Goal: Task Accomplishment & Management: Manage account settings

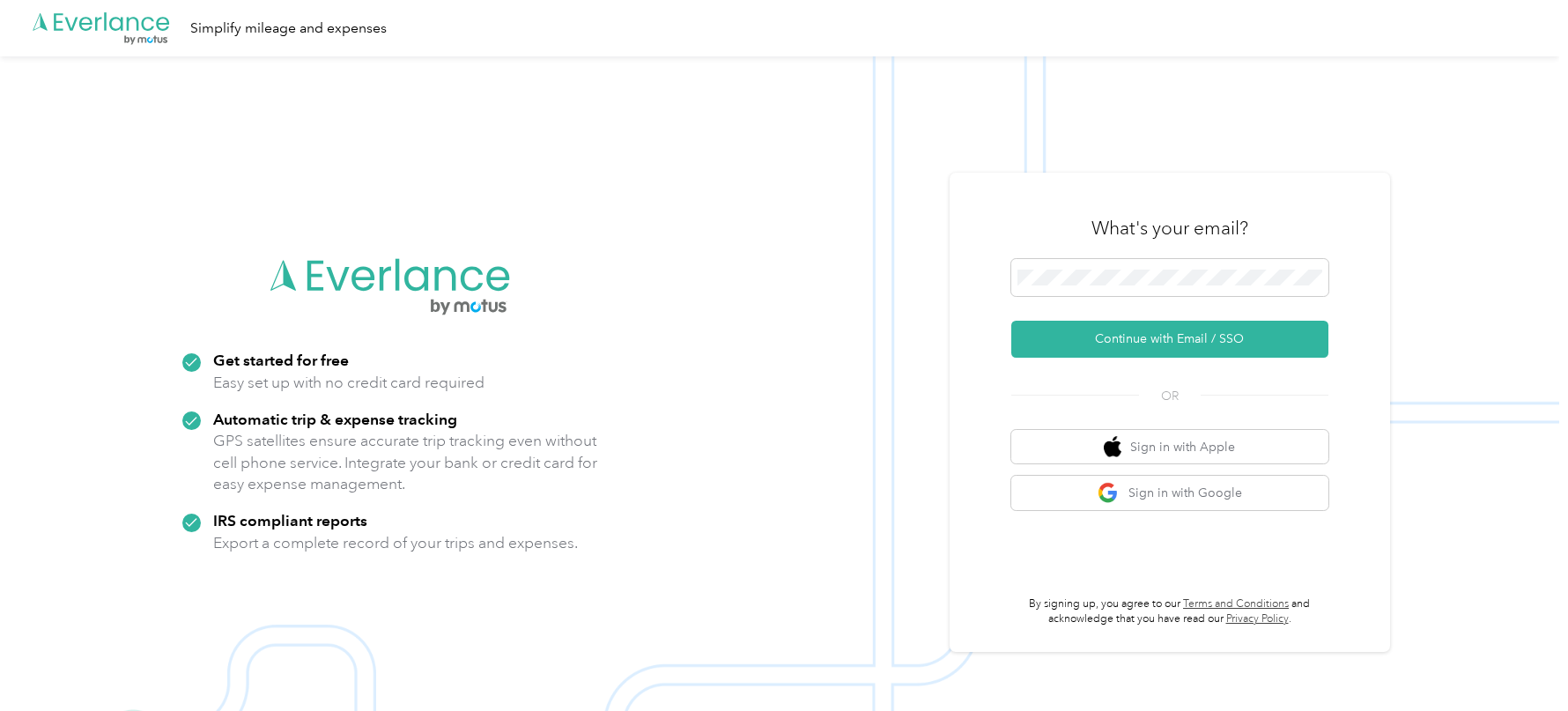
click at [635, 174] on img at bounding box center [779, 411] width 1559 height 711
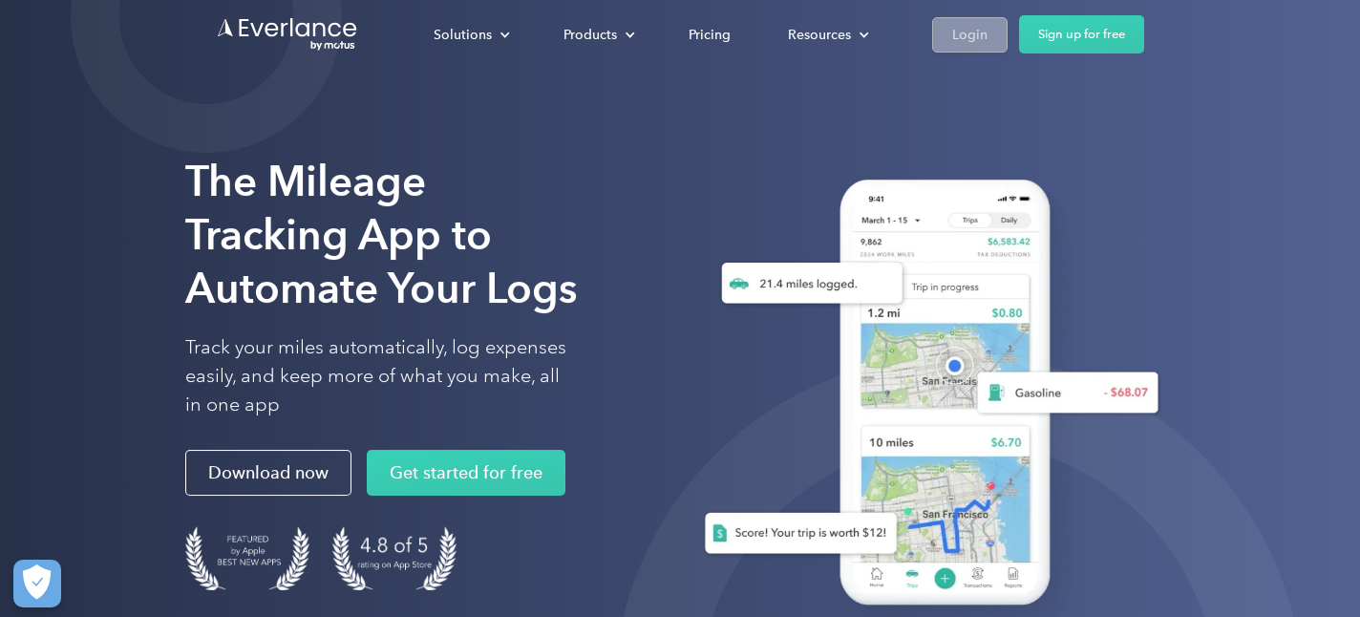
click at [968, 26] on div "Login" at bounding box center [969, 35] width 35 height 24
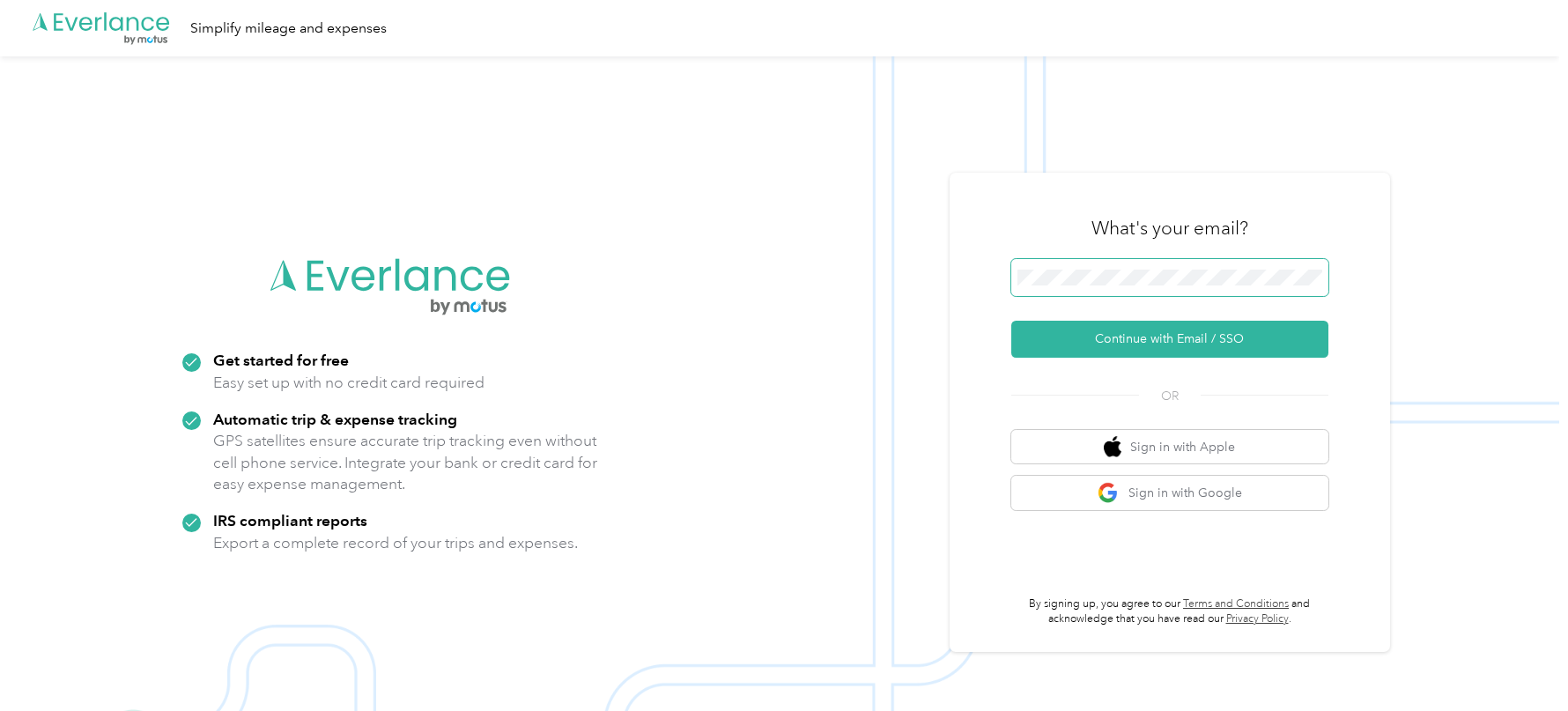
click at [1048, 293] on span at bounding box center [1170, 278] width 317 height 37
click at [1030, 255] on div "What's your email?" at bounding box center [1170, 228] width 317 height 62
click at [1011, 321] on button "Continue with Email / SSO" at bounding box center [1170, 339] width 317 height 37
click at [909, 197] on img at bounding box center [779, 411] width 1559 height 711
click at [1158, 338] on button "Continue with Email / SSO" at bounding box center [1170, 339] width 317 height 37
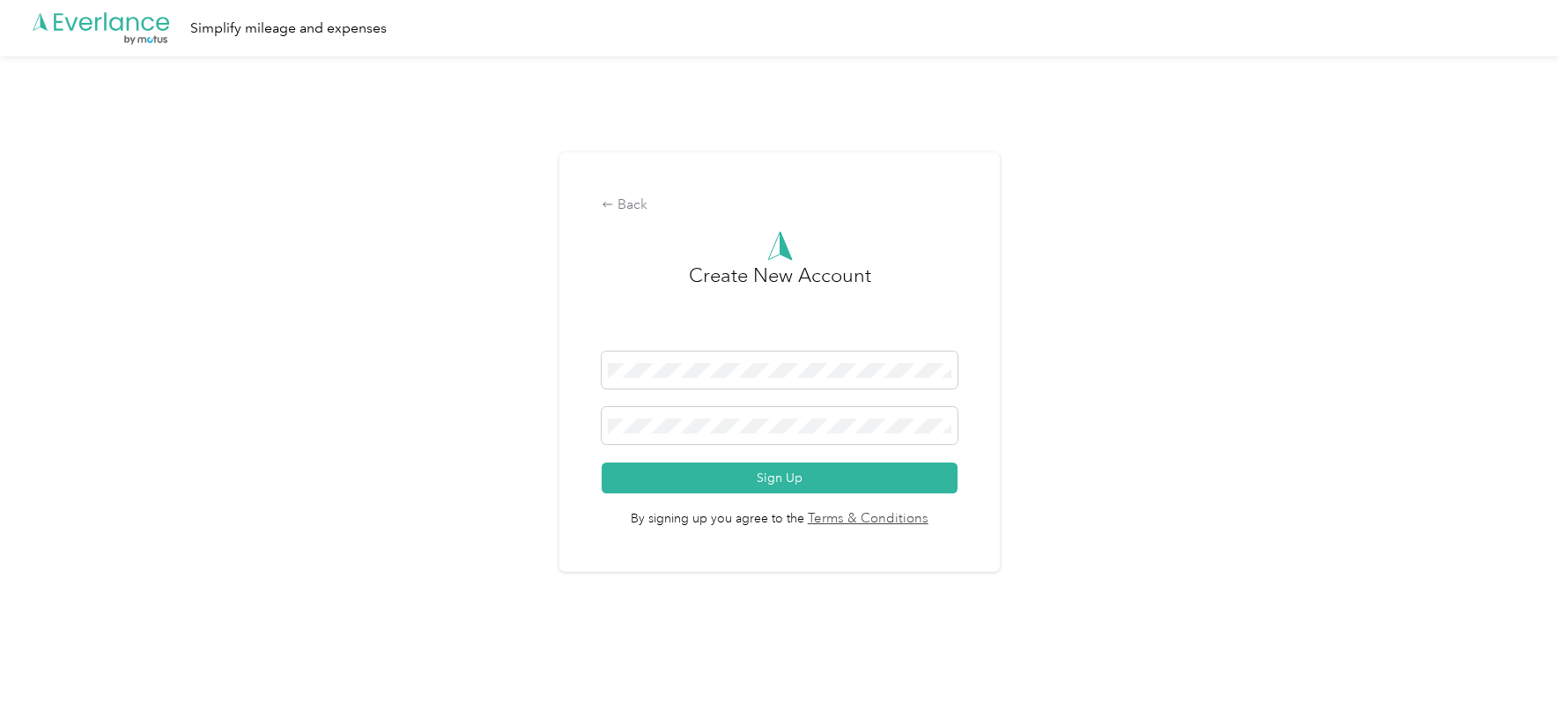
click at [475, 421] on div "Back Create New Account Sign Up By signing up you agree to the Terms & Conditio…" at bounding box center [779, 369] width 1559 height 625
drag, startPoint x: 716, startPoint y: 434, endPoint x: 460, endPoint y: 409, distance: 257.2
click at [460, 409] on div "Back Create New Account Sign Up By signing up you agree to the Terms & Conditio…" at bounding box center [779, 369] width 1559 height 625
click at [385, 366] on div "Back Create New Account Sign Up By signing up you agree to the Terms & Conditio…" at bounding box center [779, 369] width 1559 height 625
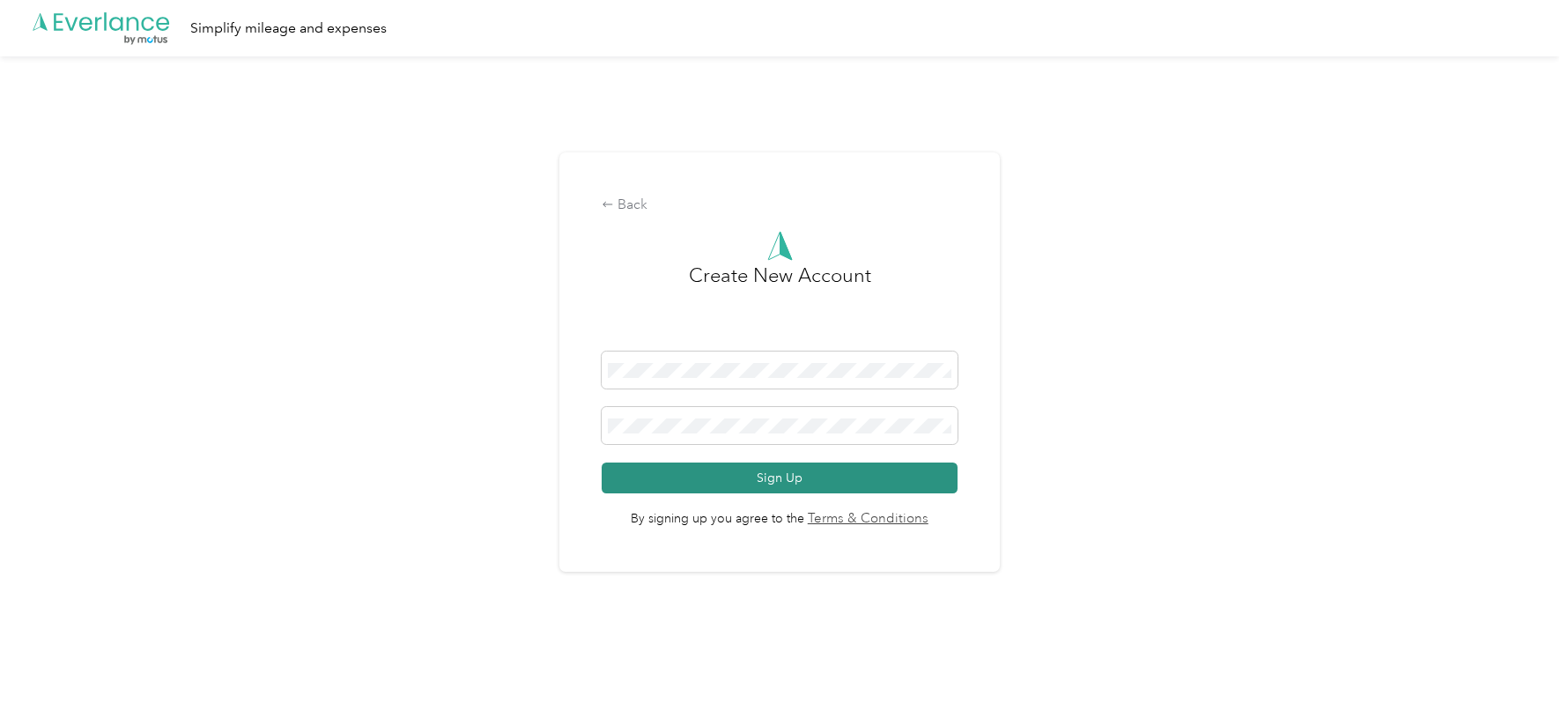
click at [798, 481] on button "Sign Up" at bounding box center [778, 477] width 355 height 30
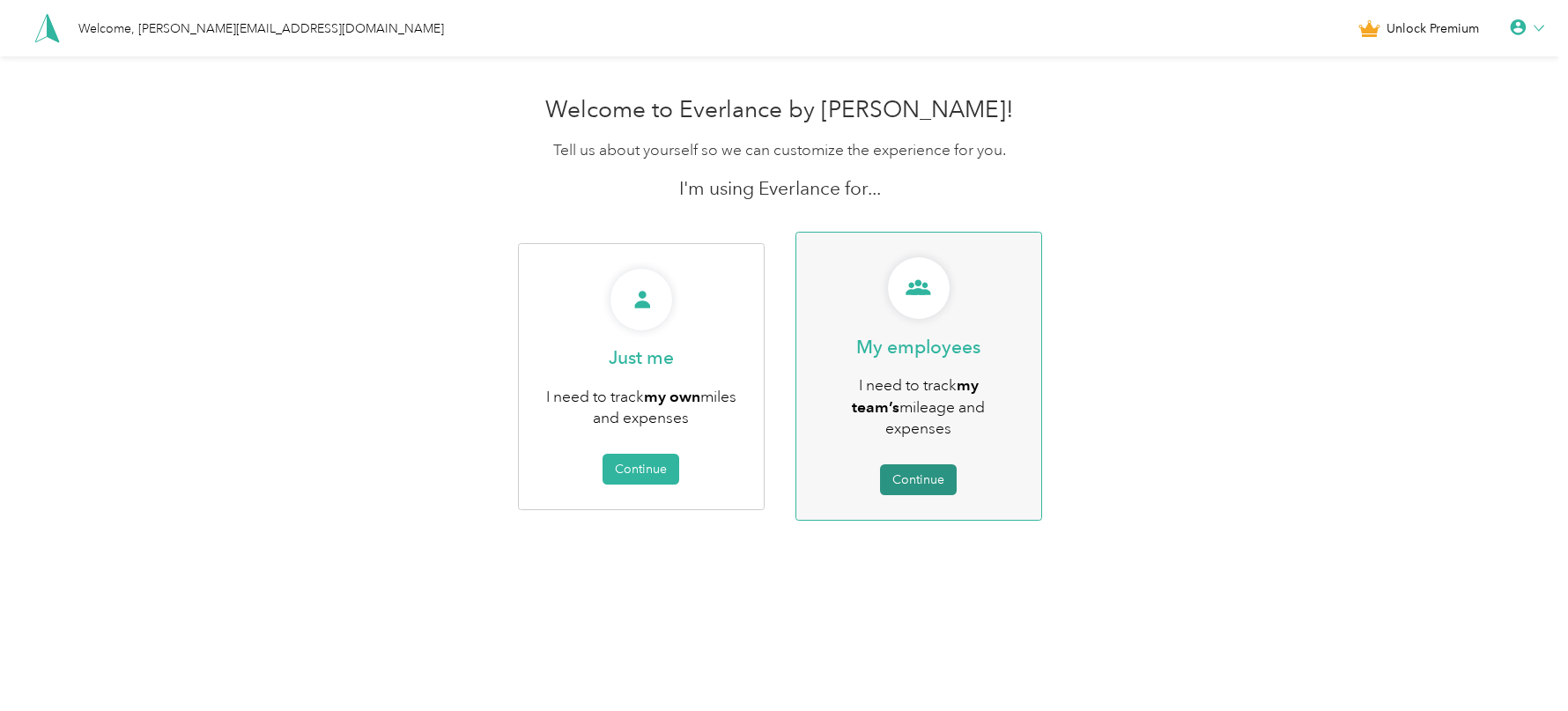
click at [932, 464] on button "Continue" at bounding box center [918, 479] width 77 height 30
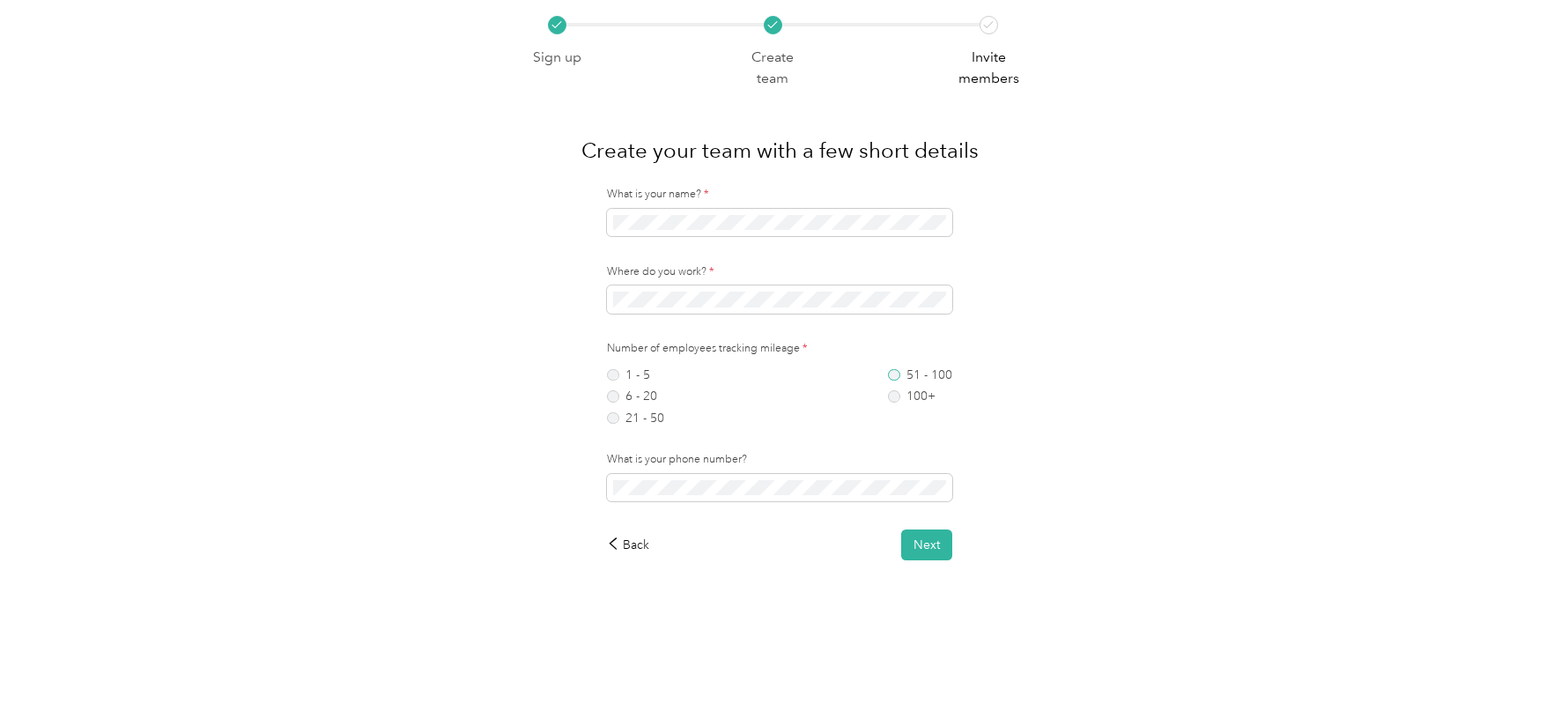
click at [908, 378] on label "51 - 100" at bounding box center [921, 374] width 65 height 12
click at [938, 541] on button "Next" at bounding box center [926, 544] width 51 height 30
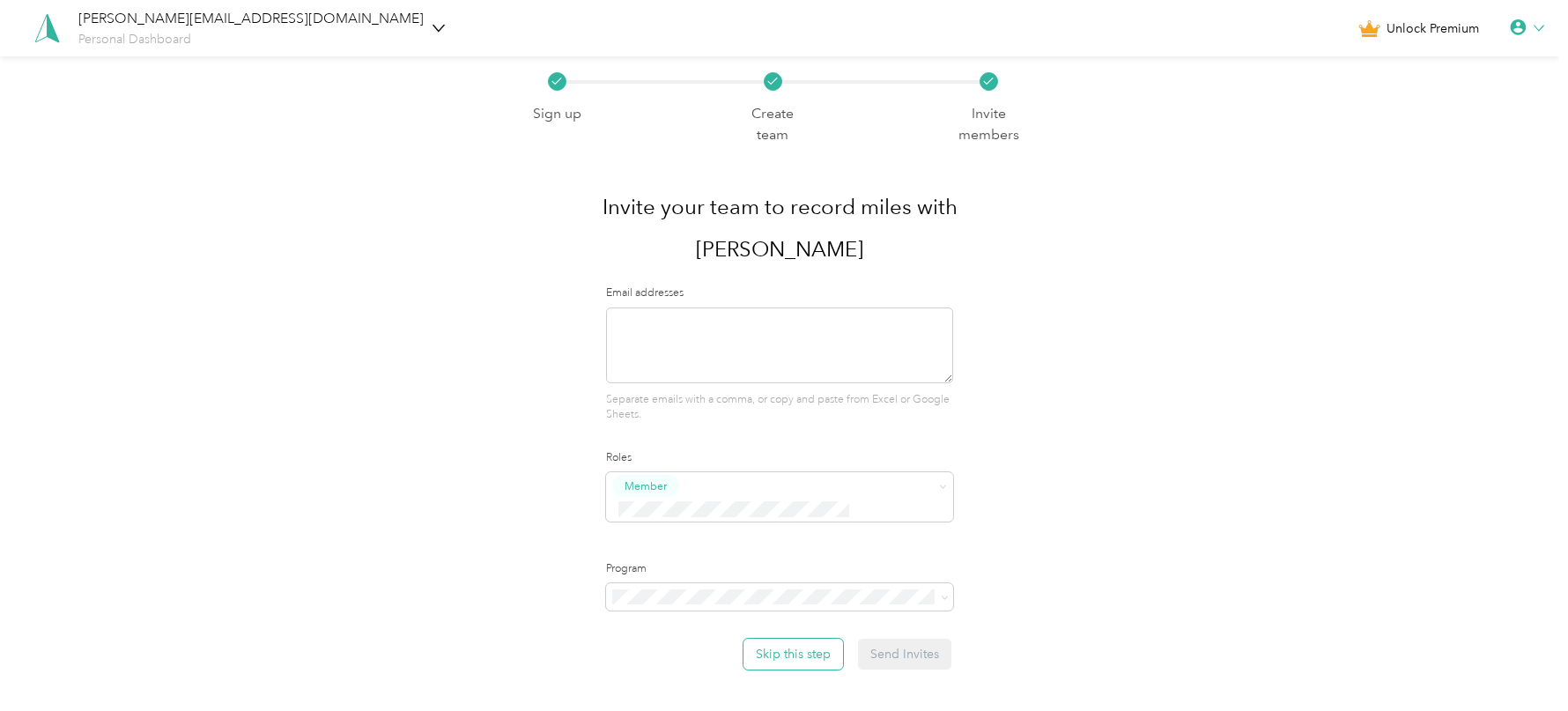
click at [800, 638] on button "Skip this step" at bounding box center [793, 653] width 100 height 30
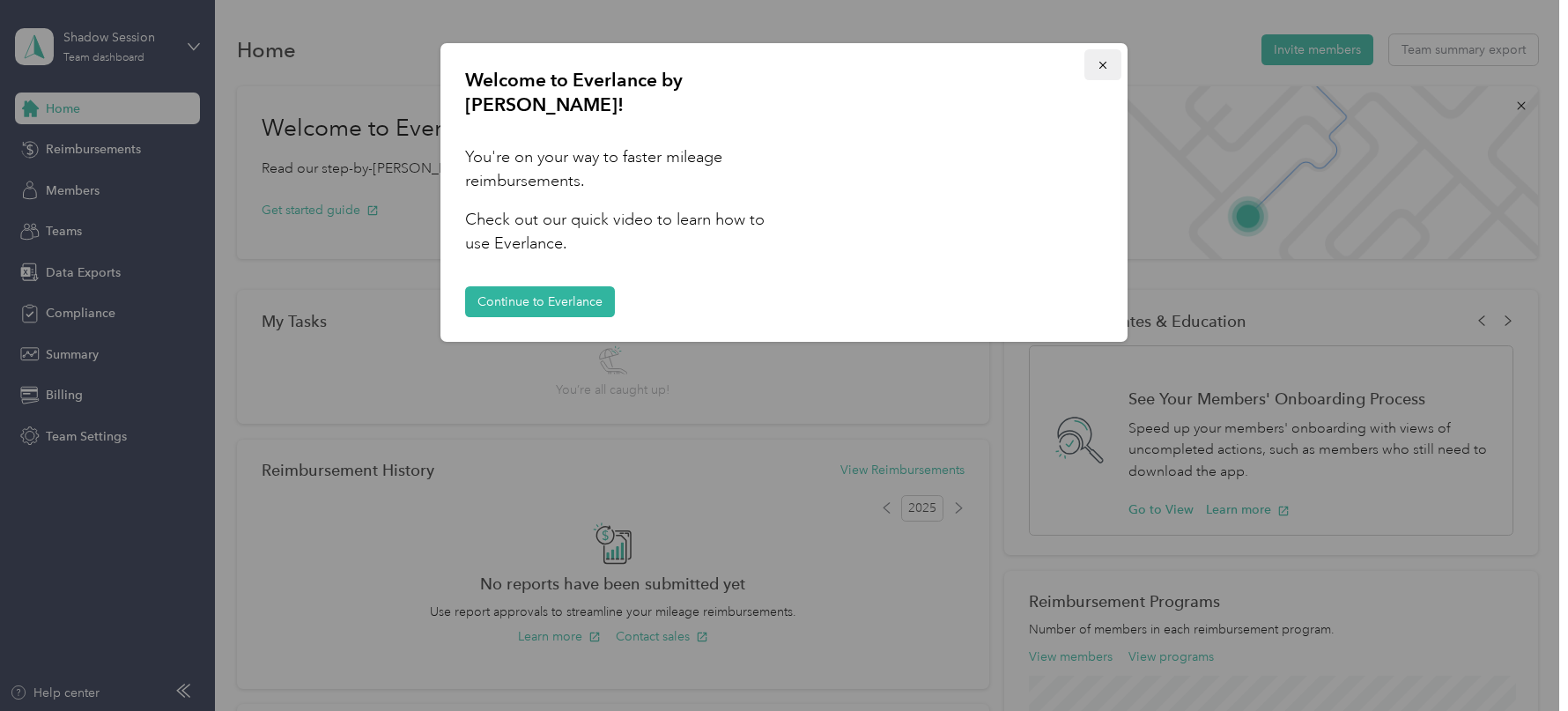
click at [1108, 70] on icon "button" at bounding box center [1102, 65] width 12 height 12
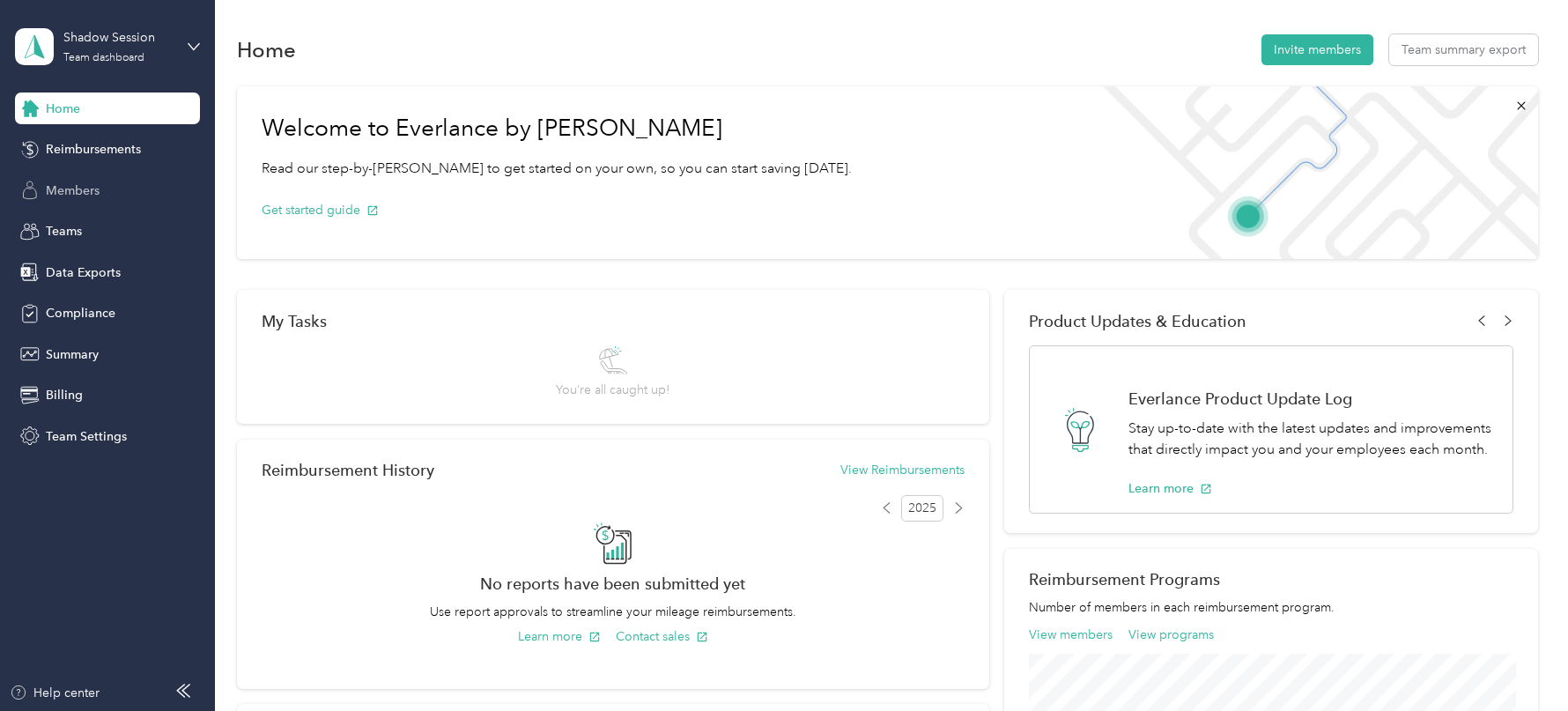
click at [85, 191] on span "Members" at bounding box center [73, 191] width 53 height 18
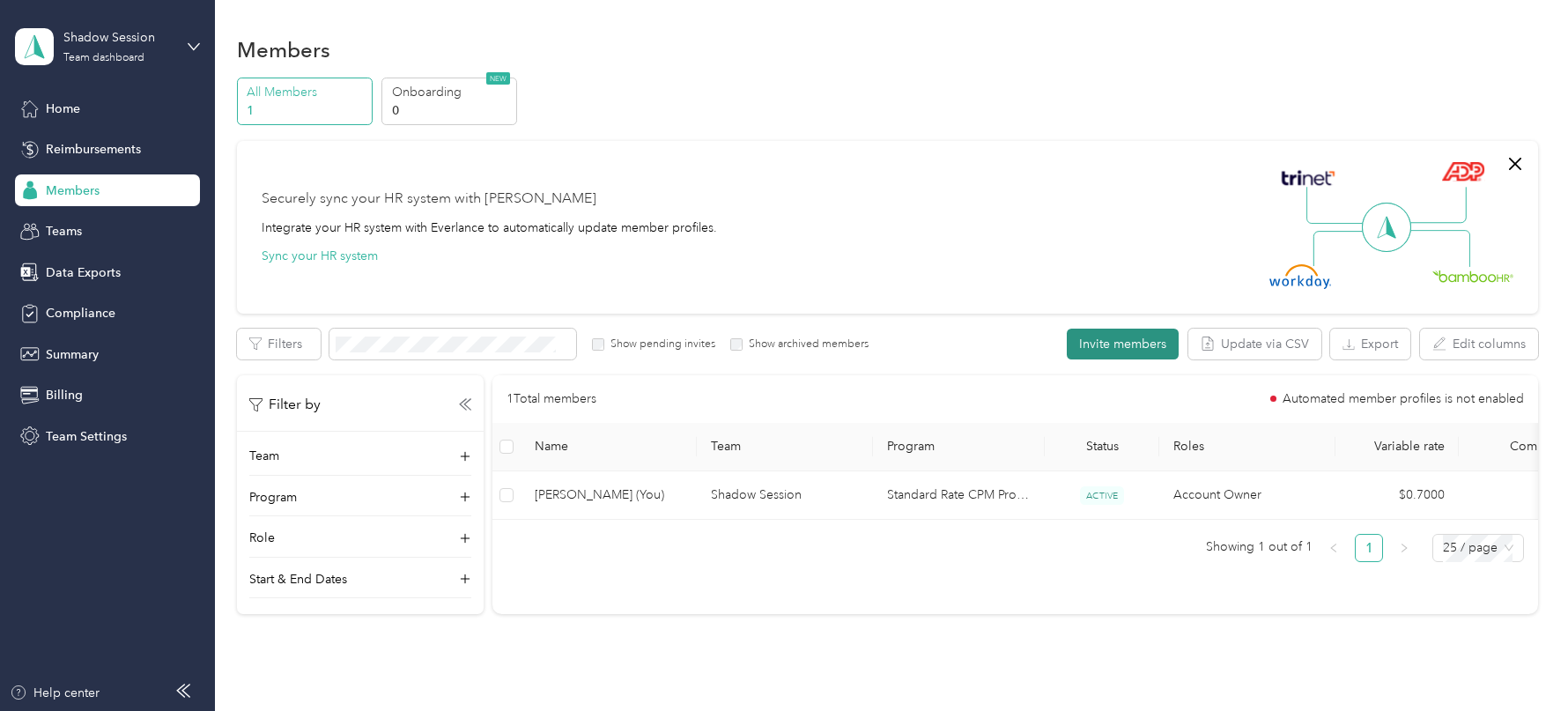
click at [1113, 346] on button "Invite members" at bounding box center [1122, 343] width 112 height 30
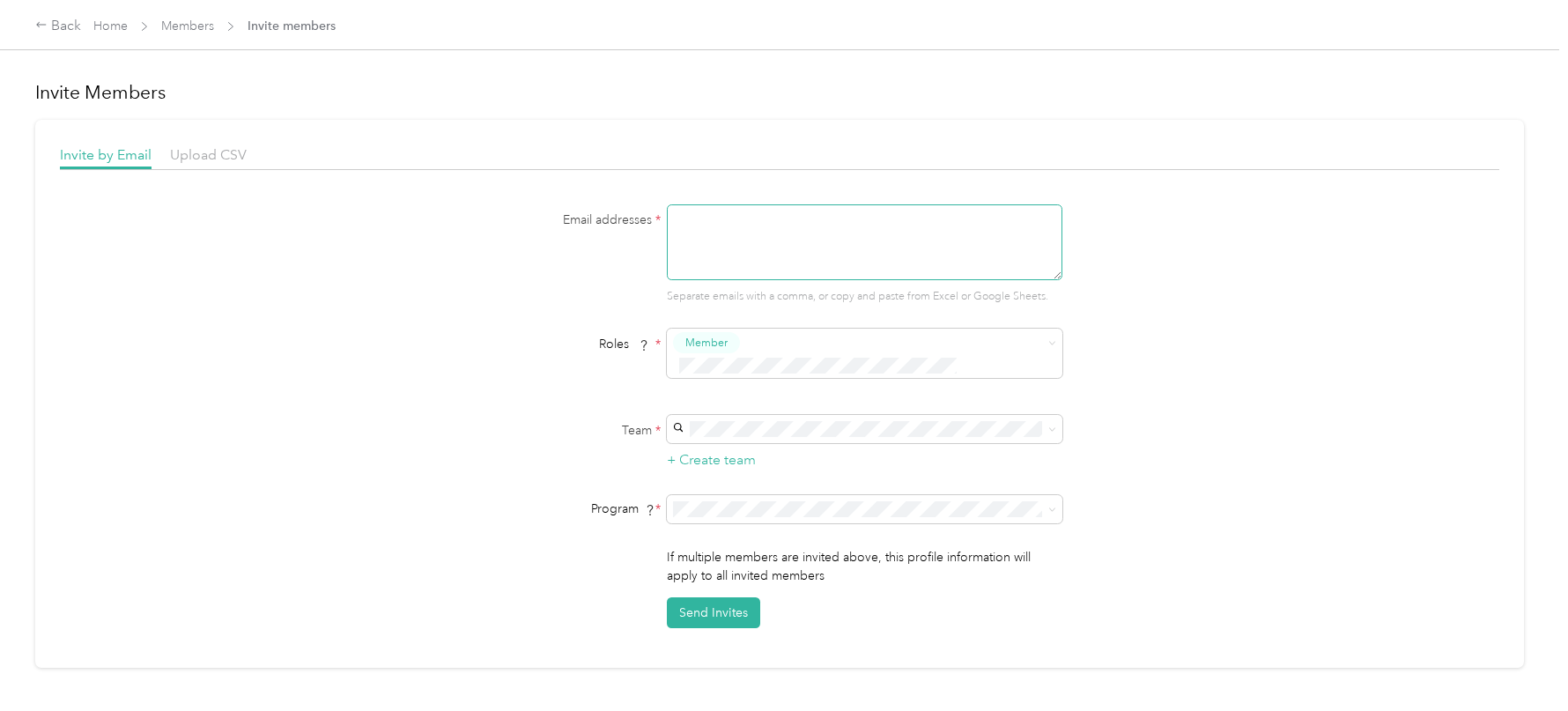
click at [859, 259] on textarea at bounding box center [864, 243] width 396 height 76
type textarea "success+"
click at [405, 296] on div "Email addresses * success+ Separate emails with a comma, or copy and paste from…" at bounding box center [779, 416] width 1439 height 423
click at [106, 9] on div "Back Home Members Invite members" at bounding box center [784, 24] width 1568 height 49
click at [122, 33] on span "Home" at bounding box center [110, 26] width 34 height 18
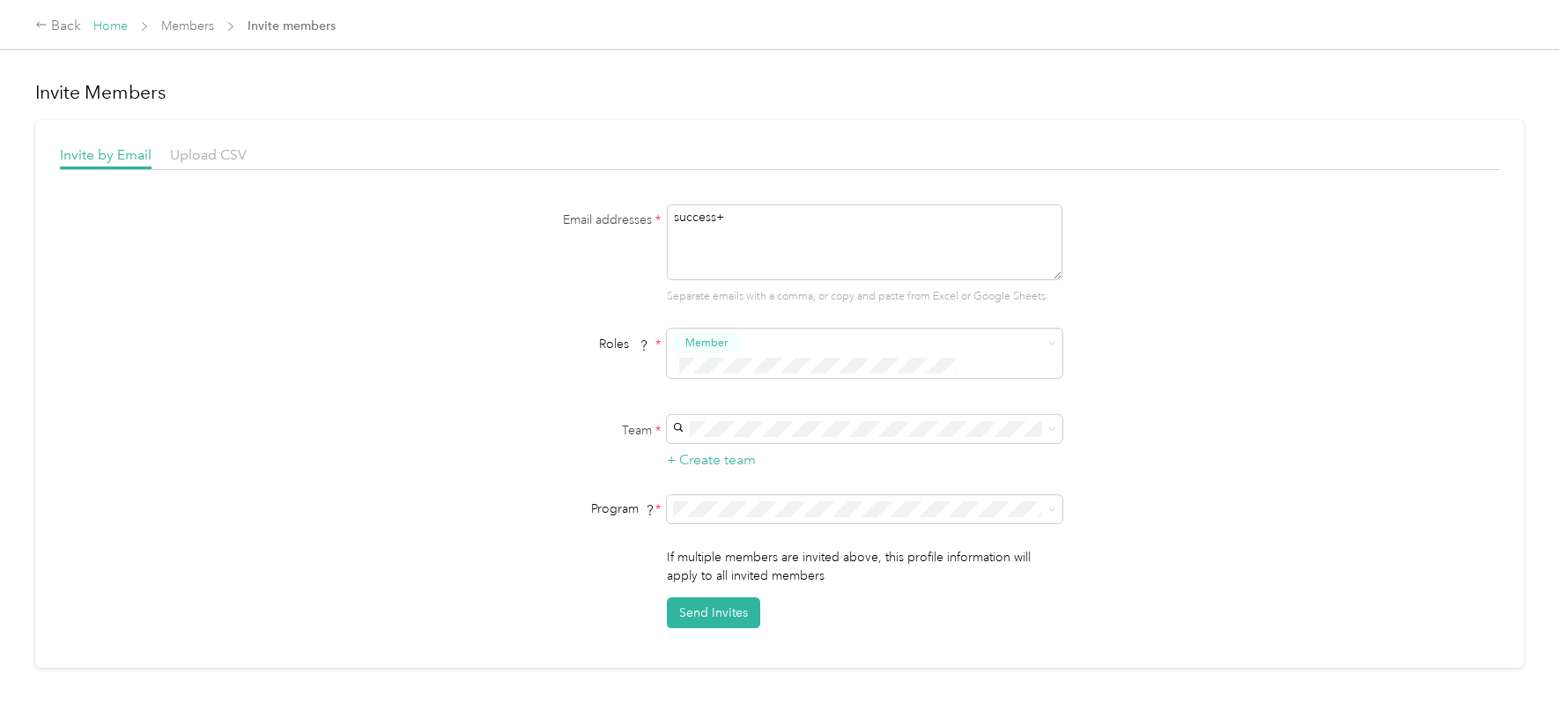
click at [115, 27] on link "Home" at bounding box center [110, 26] width 34 height 15
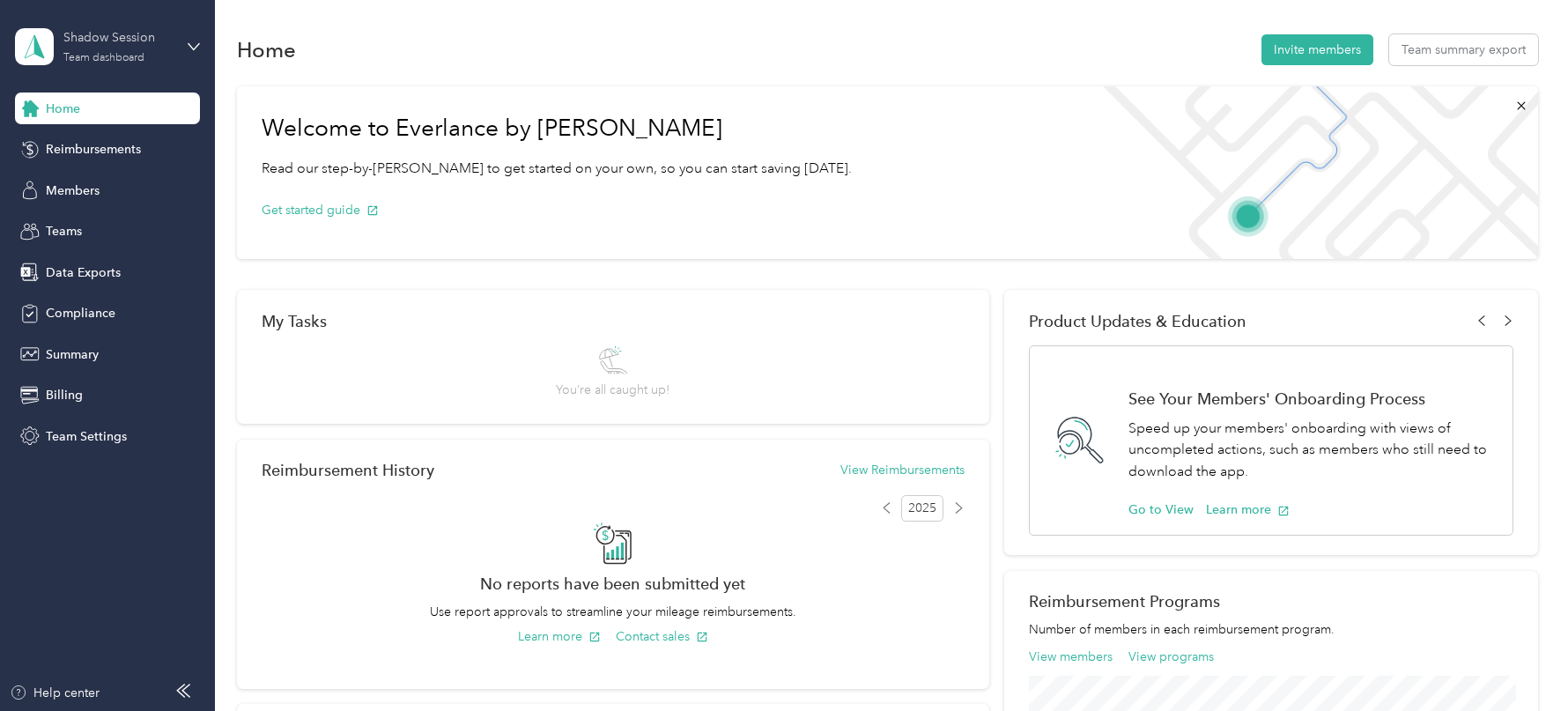
click at [129, 59] on div "Team dashboard" at bounding box center [104, 57] width 81 height 10
click at [133, 219] on div "Log out" at bounding box center [250, 224] width 445 height 30
